Goal: Communication & Community: Answer question/provide support

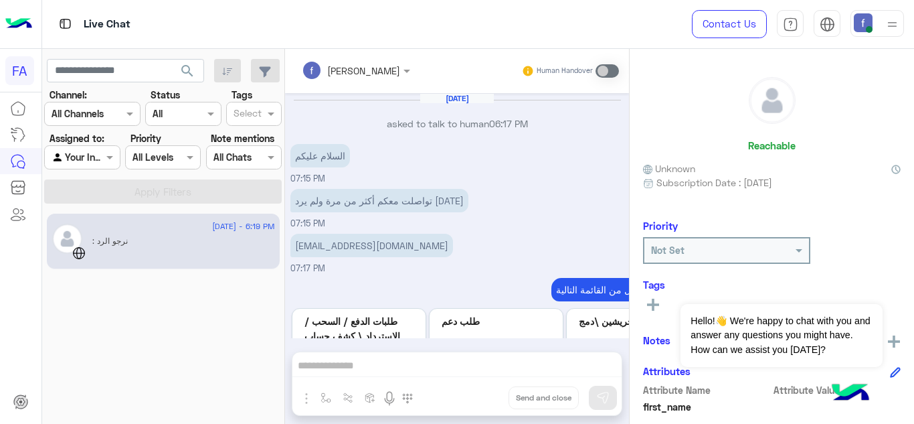
scroll to position [333, 0]
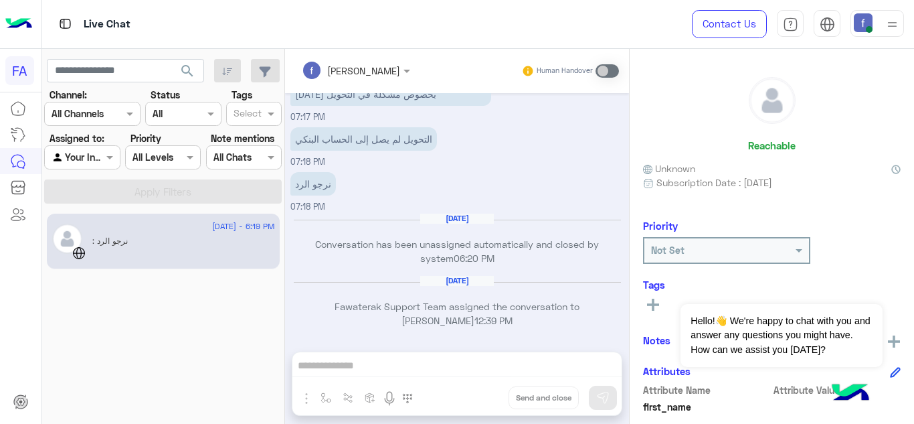
click at [382, 369] on div "[PERSON_NAME] Human Handover [DATE] asked to talk to human 06:17 PM السلام عليك…" at bounding box center [457, 239] width 344 height 380
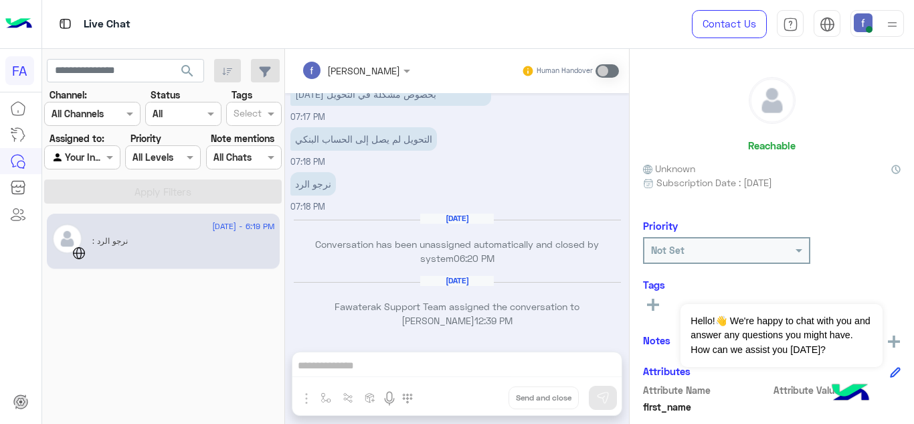
click at [382, 369] on div "[PERSON_NAME] Human Handover [DATE] asked to talk to human 06:17 PM السلام عليك…" at bounding box center [457, 239] width 344 height 380
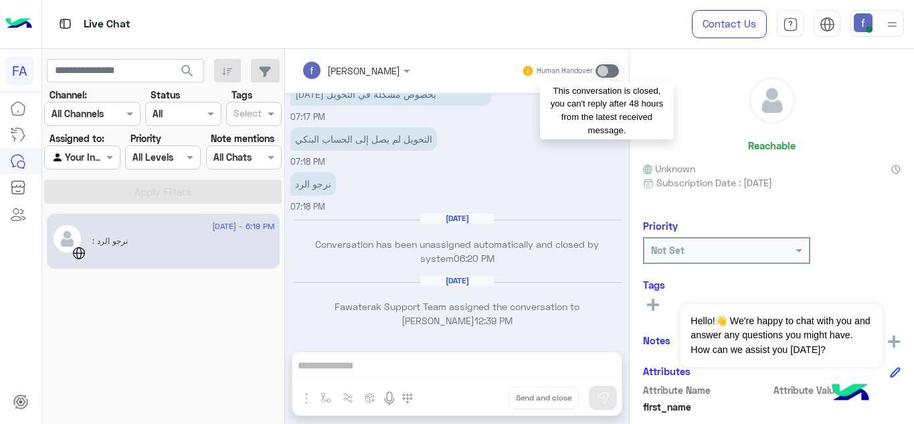
click at [610, 74] on span at bounding box center [606, 70] width 23 height 13
click at [607, 74] on span at bounding box center [606, 70] width 23 height 13
